Goal: Information Seeking & Learning: Find specific page/section

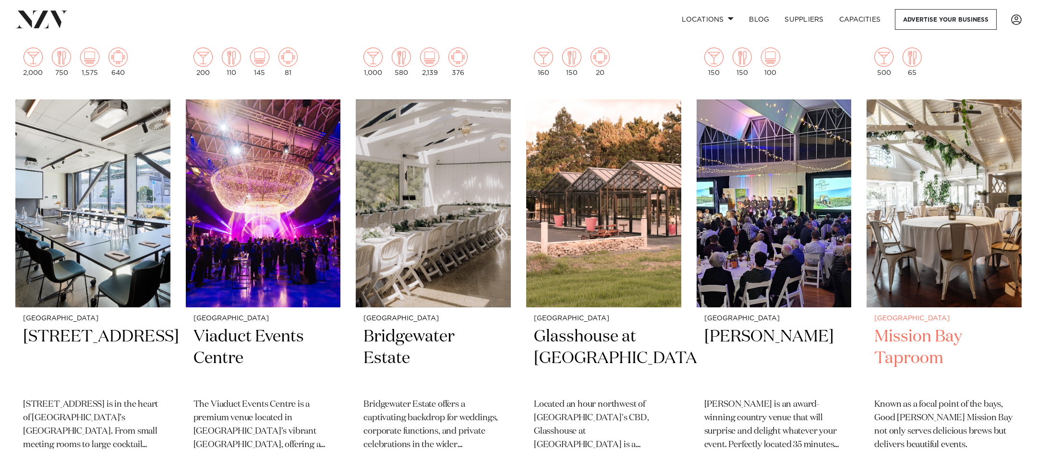
scroll to position [3681, 0]
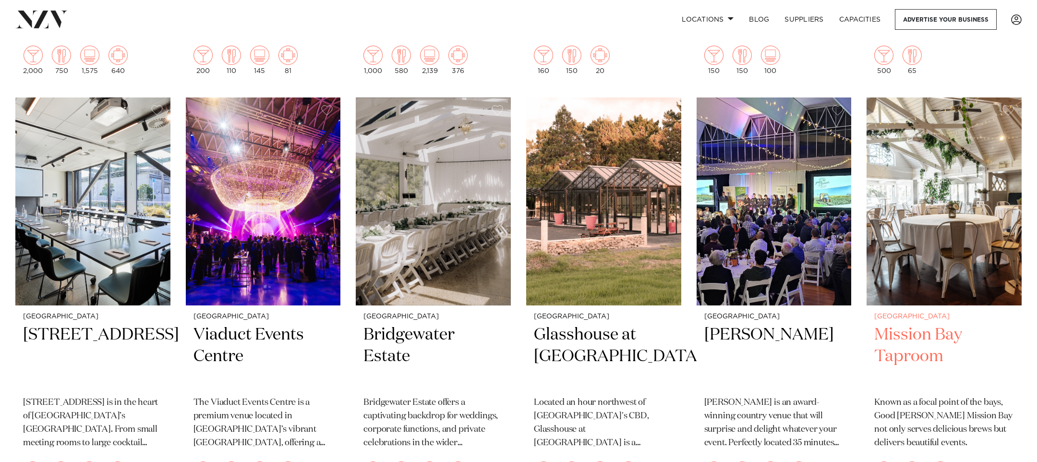
click at [907, 324] on h2 "Mission Bay Taproom" at bounding box center [944, 356] width 140 height 65
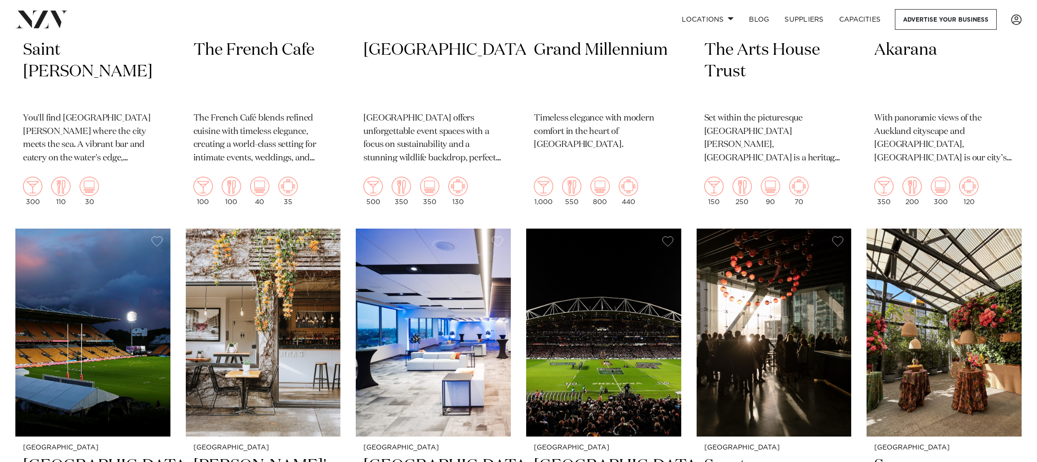
scroll to position [5280, 0]
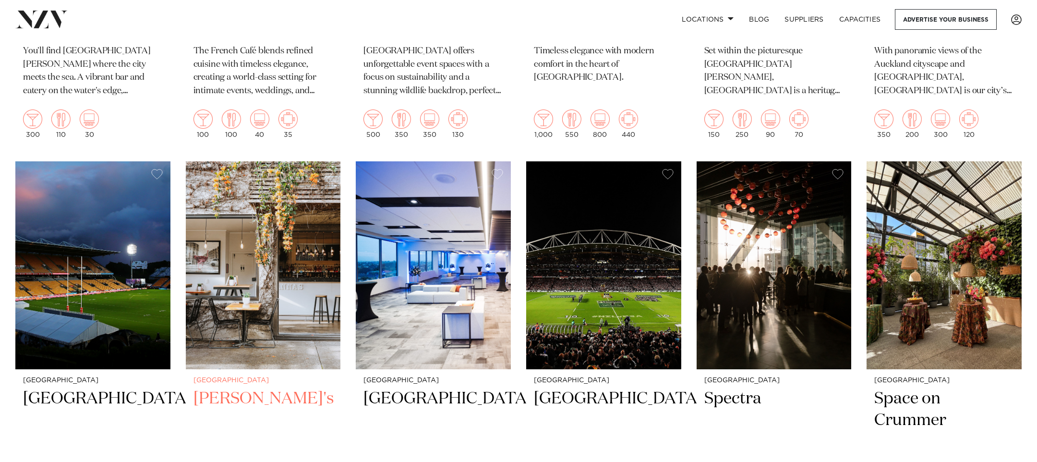
click at [250, 214] on img at bounding box center [263, 265] width 155 height 208
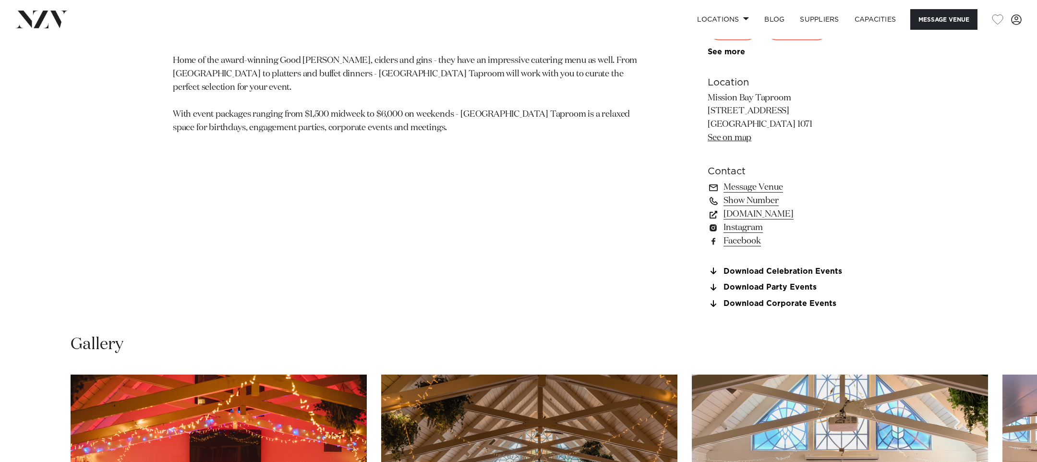
scroll to position [532, 0]
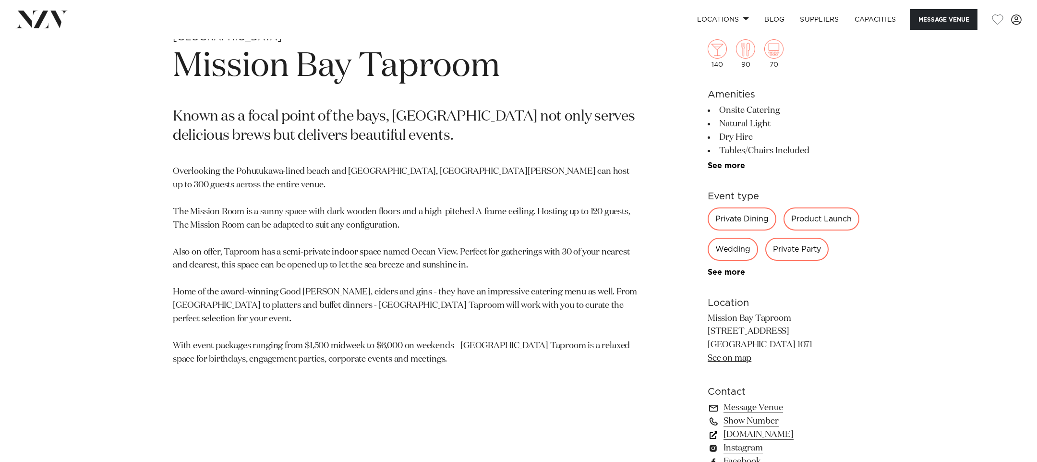
click at [810, 436] on link "www.missionbaytaproom.co.nz" at bounding box center [786, 434] width 157 height 13
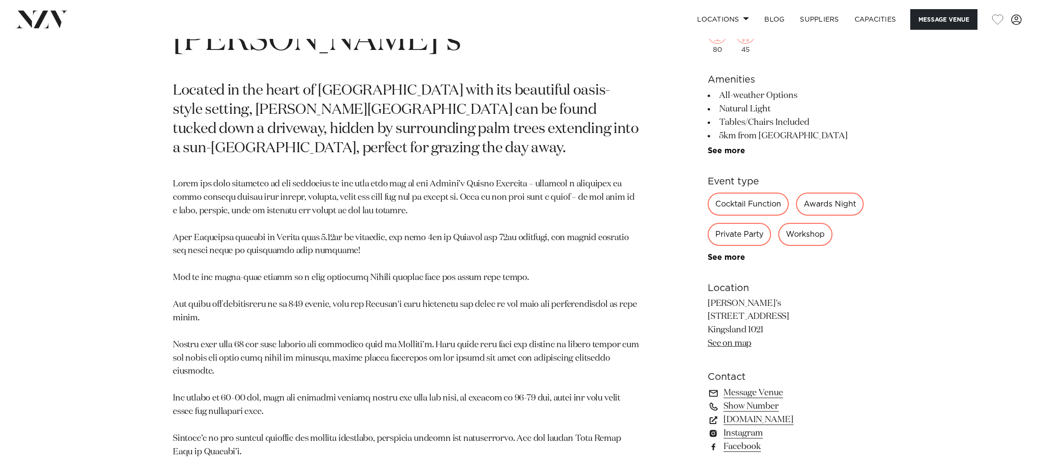
scroll to position [733, 0]
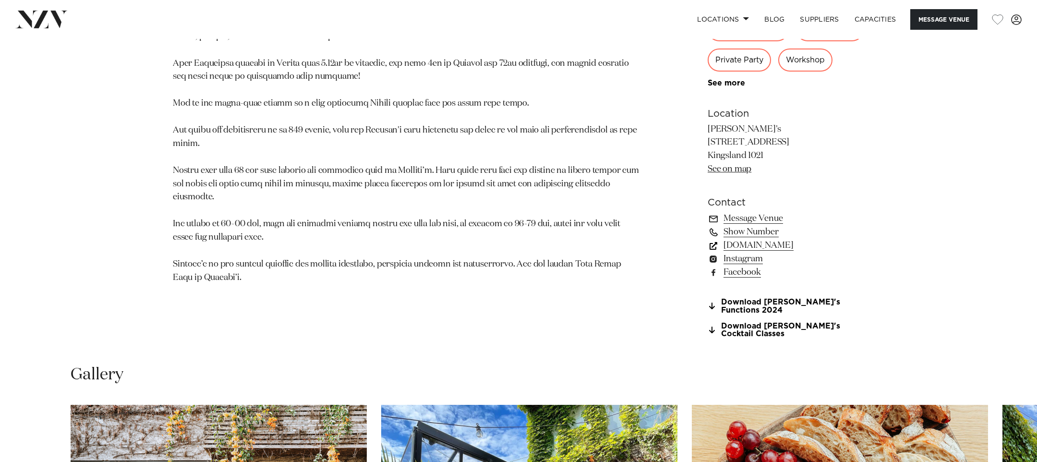
click at [762, 252] on link "[DOMAIN_NAME]" at bounding box center [786, 245] width 157 height 13
